Goal: Task Accomplishment & Management: Use online tool/utility

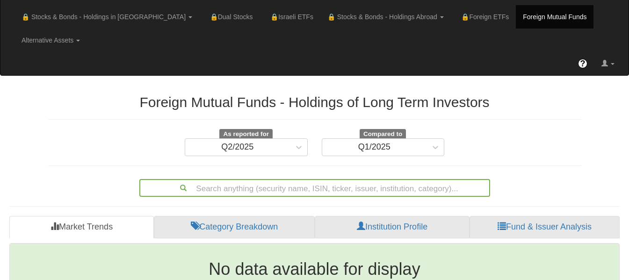
scroll to position [60, 0]
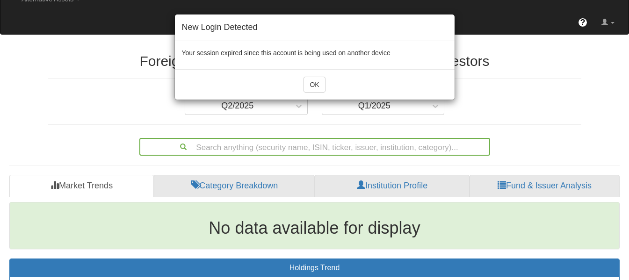
click at [325, 76] on div "OK" at bounding box center [315, 84] width 280 height 30
click at [320, 80] on button "OK" at bounding box center [314, 85] width 22 height 16
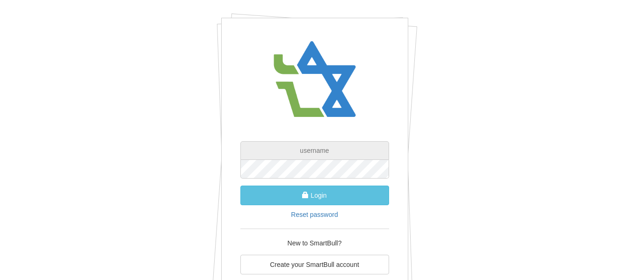
type input "[EMAIL_ADDRESS][PERSON_NAME][DOMAIN_NAME]"
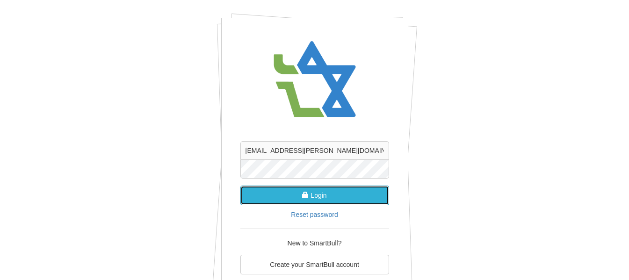
click at [352, 205] on button "Login" at bounding box center [314, 196] width 149 height 20
